Goal: Task Accomplishment & Management: Manage account settings

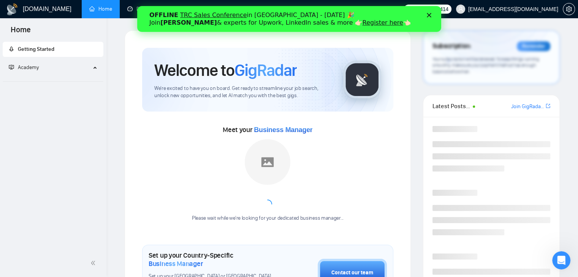
click at [428, 16] on polygon "Закрити" at bounding box center [428, 15] width 5 height 5
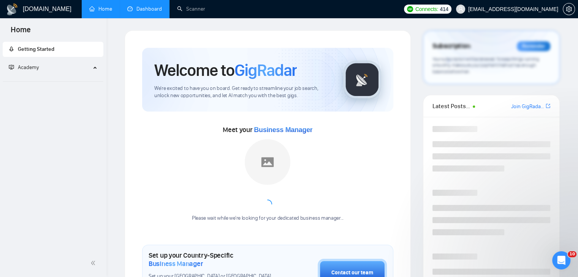
click at [139, 11] on link "Dashboard" at bounding box center [144, 9] width 35 height 6
